Goal: Transaction & Acquisition: Purchase product/service

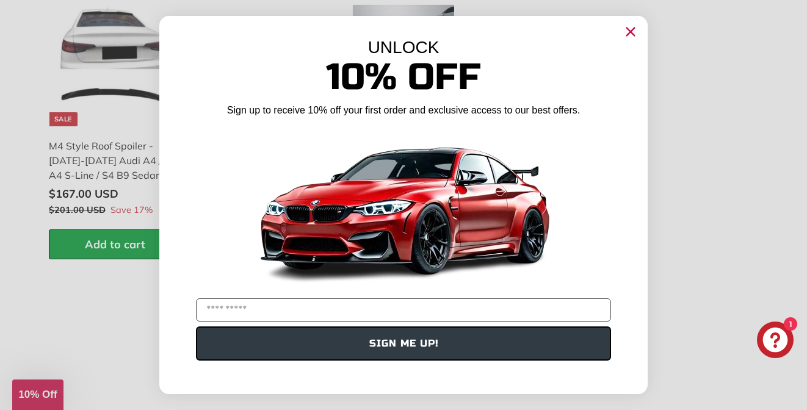
scroll to position [1641, 0]
